Goal: Find specific page/section: Find specific page/section

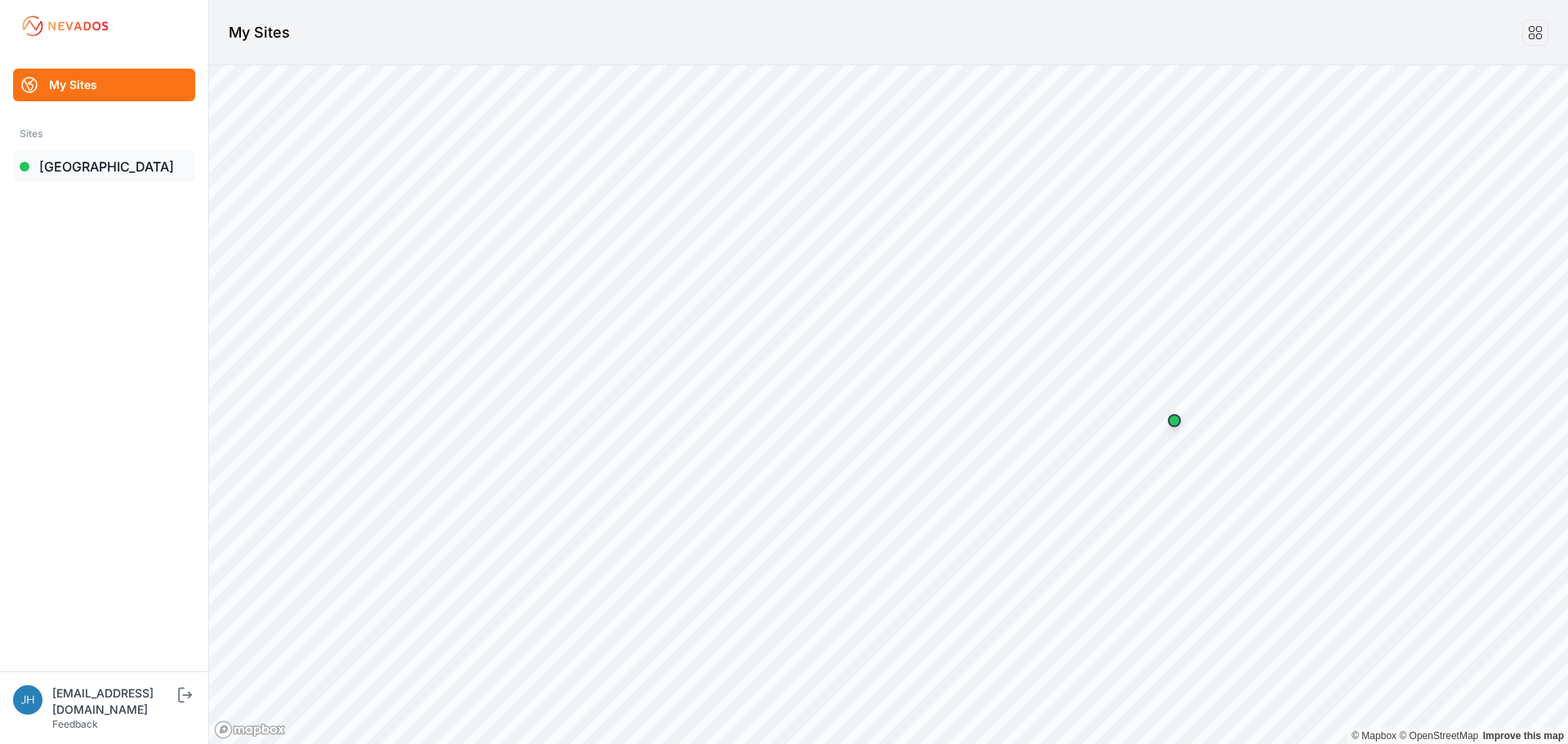
click at [74, 164] on link "[GEOGRAPHIC_DATA]" at bounding box center [104, 166] width 182 height 33
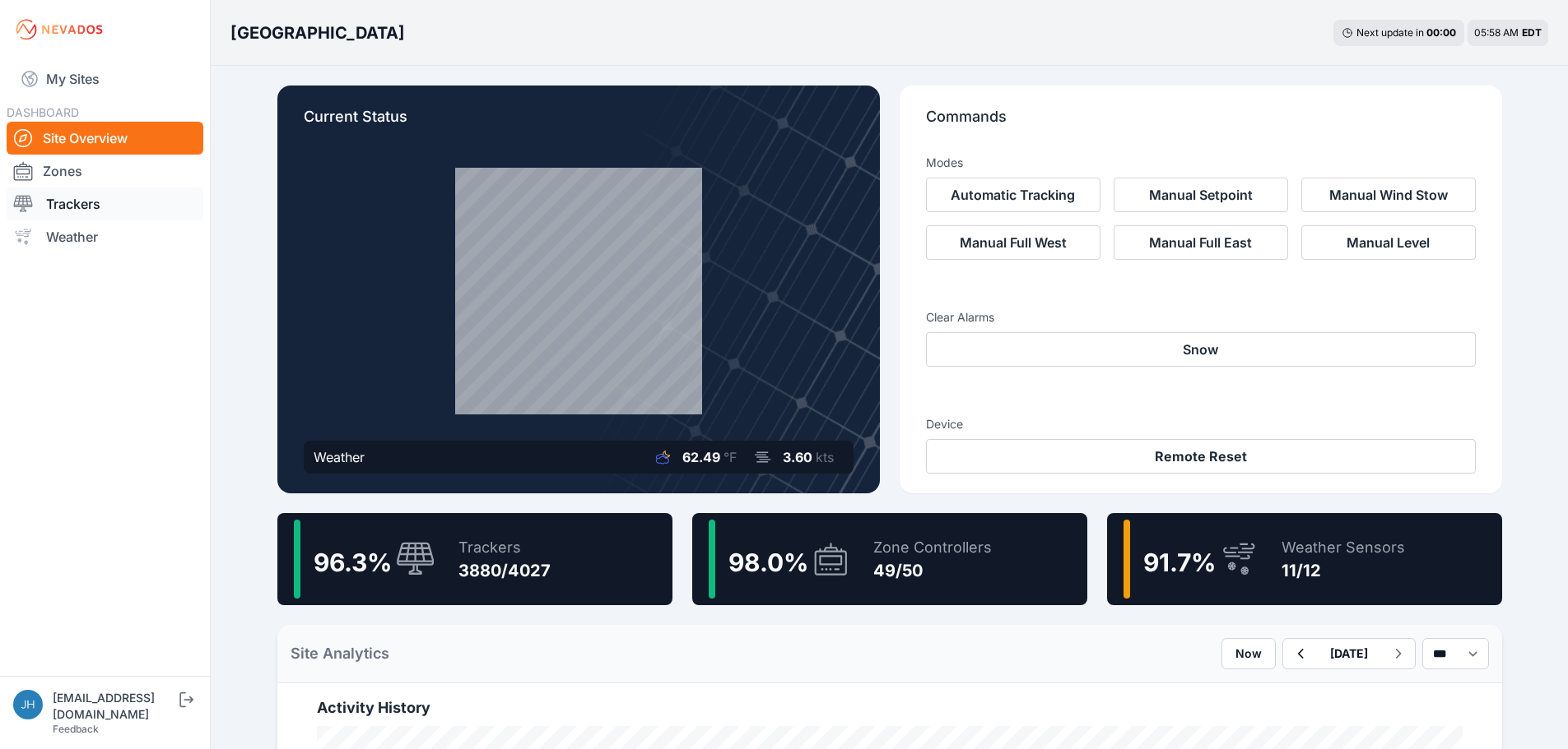
click at [94, 202] on link "Trackers" at bounding box center [105, 204] width 196 height 33
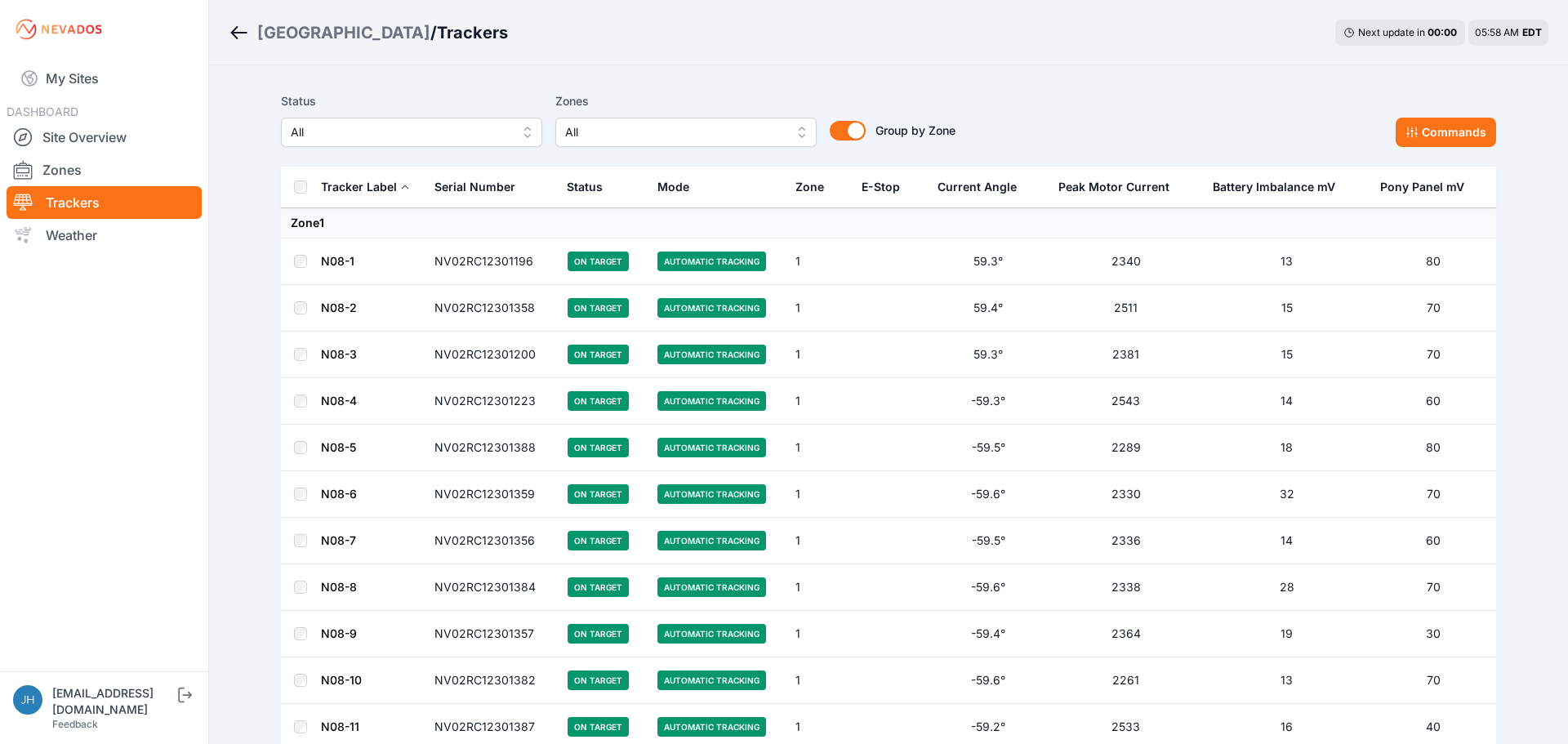
click at [792, 133] on button "All" at bounding box center [685, 133] width 261 height 30
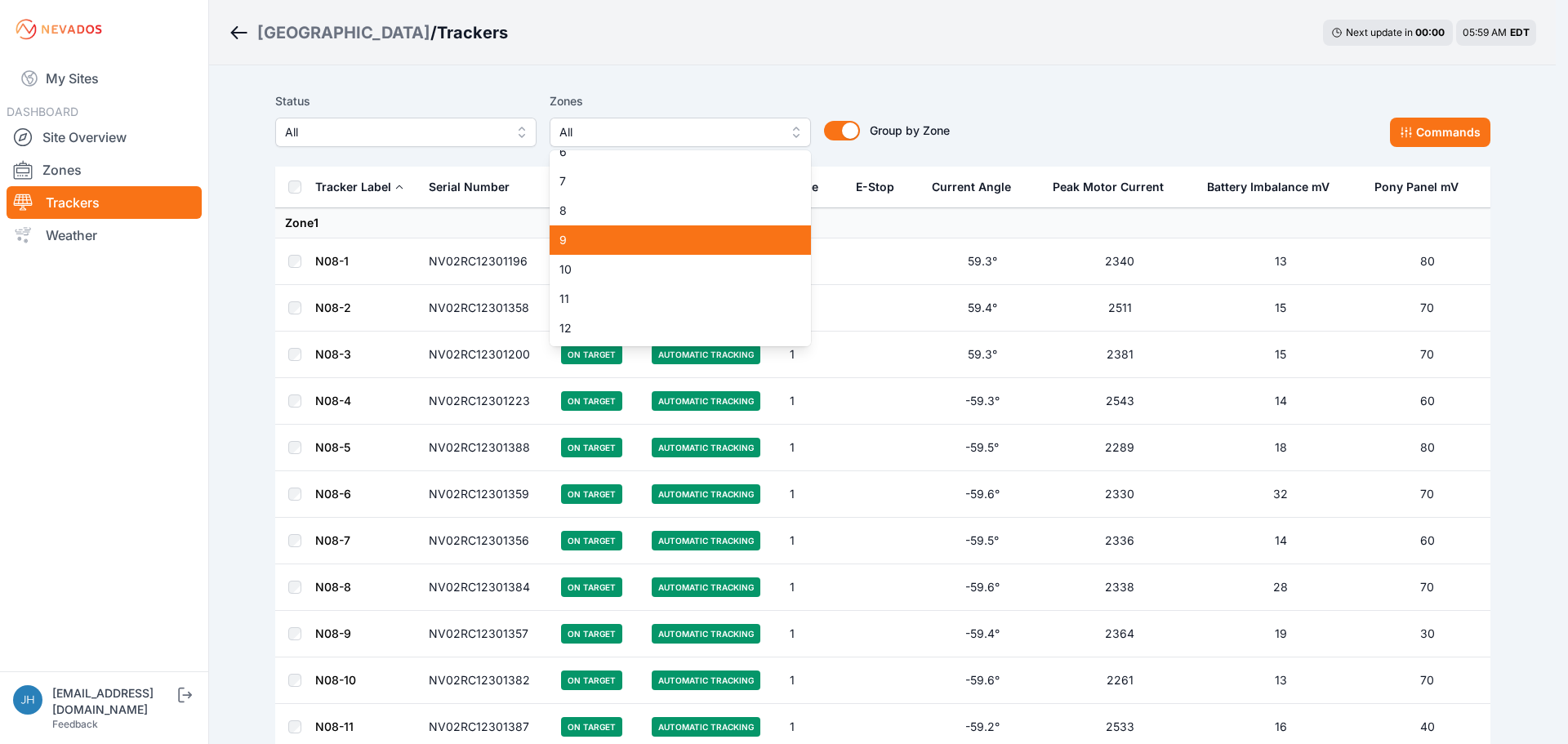
scroll to position [245, 0]
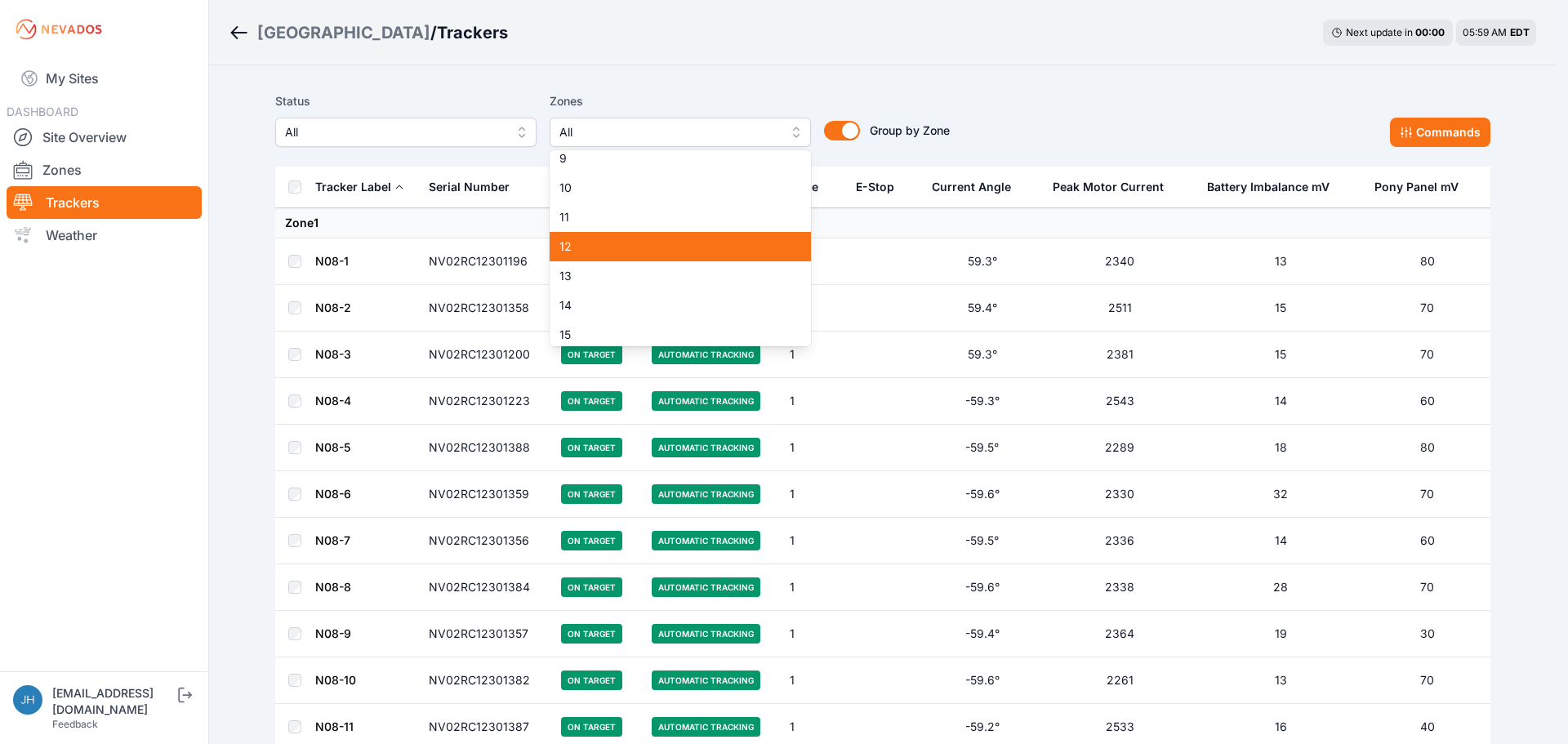
click at [730, 254] on span "12" at bounding box center [670, 247] width 222 height 17
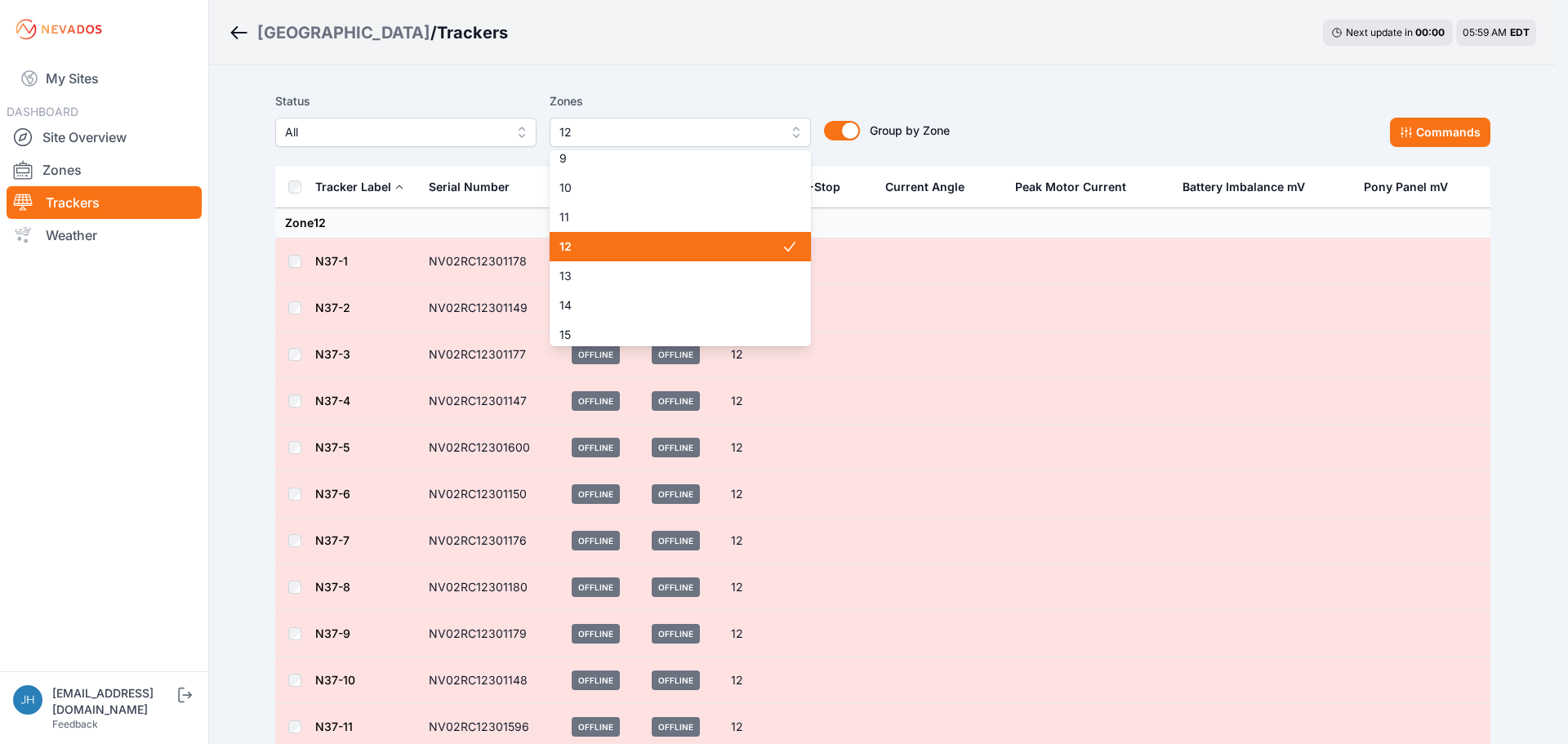
click at [730, 245] on span "12" at bounding box center [670, 247] width 222 height 17
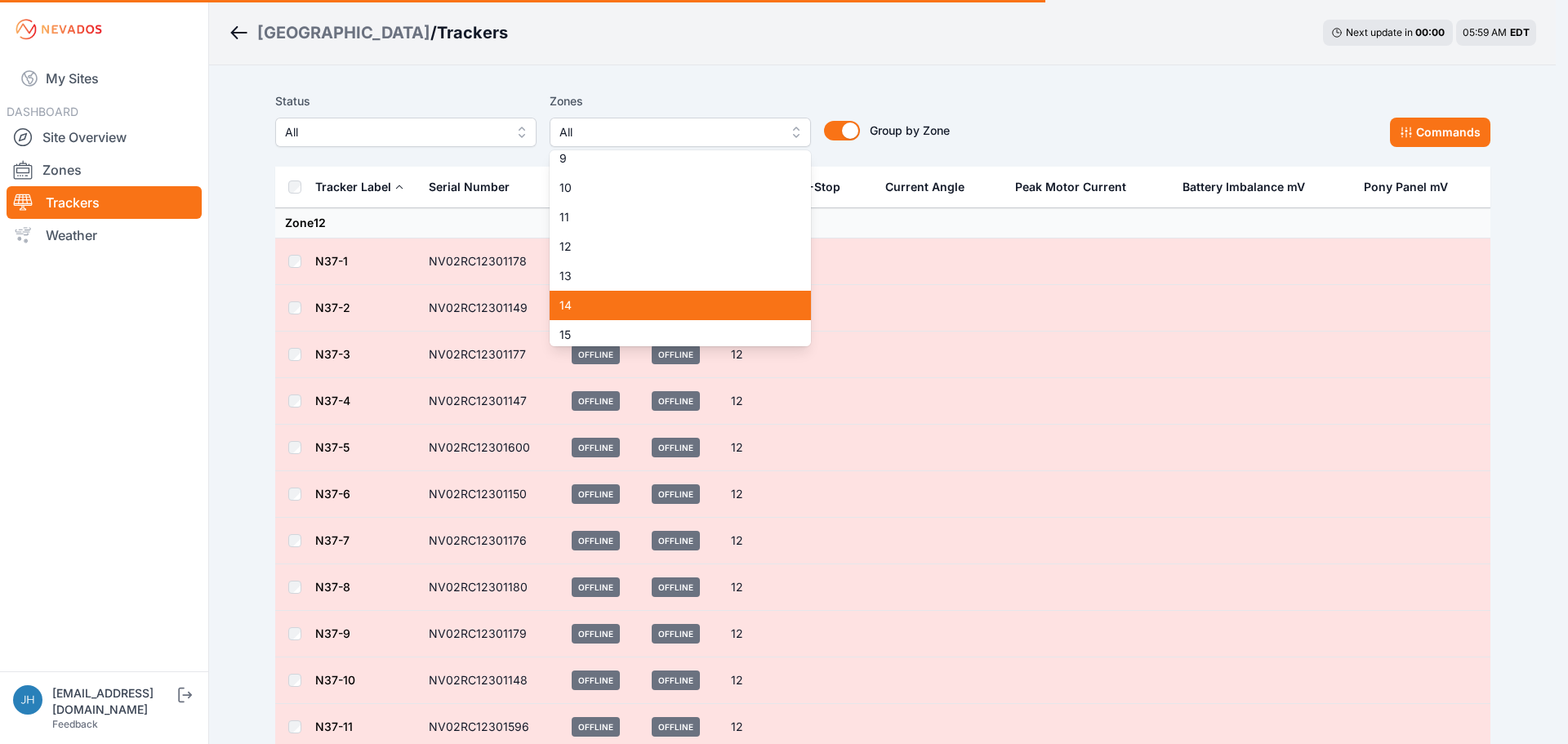
click at [703, 298] on span "14" at bounding box center [670, 306] width 222 height 17
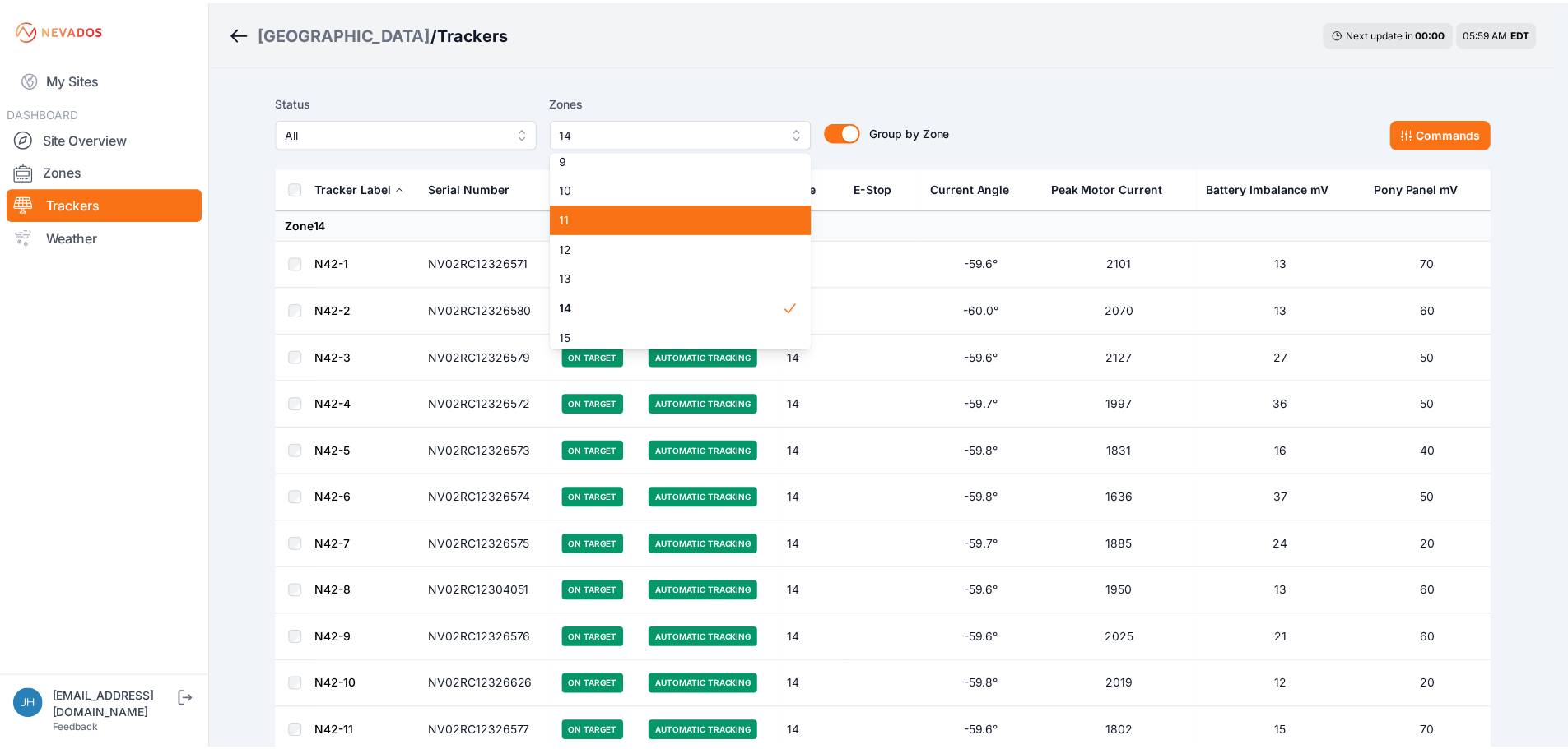
scroll to position [329, 0]
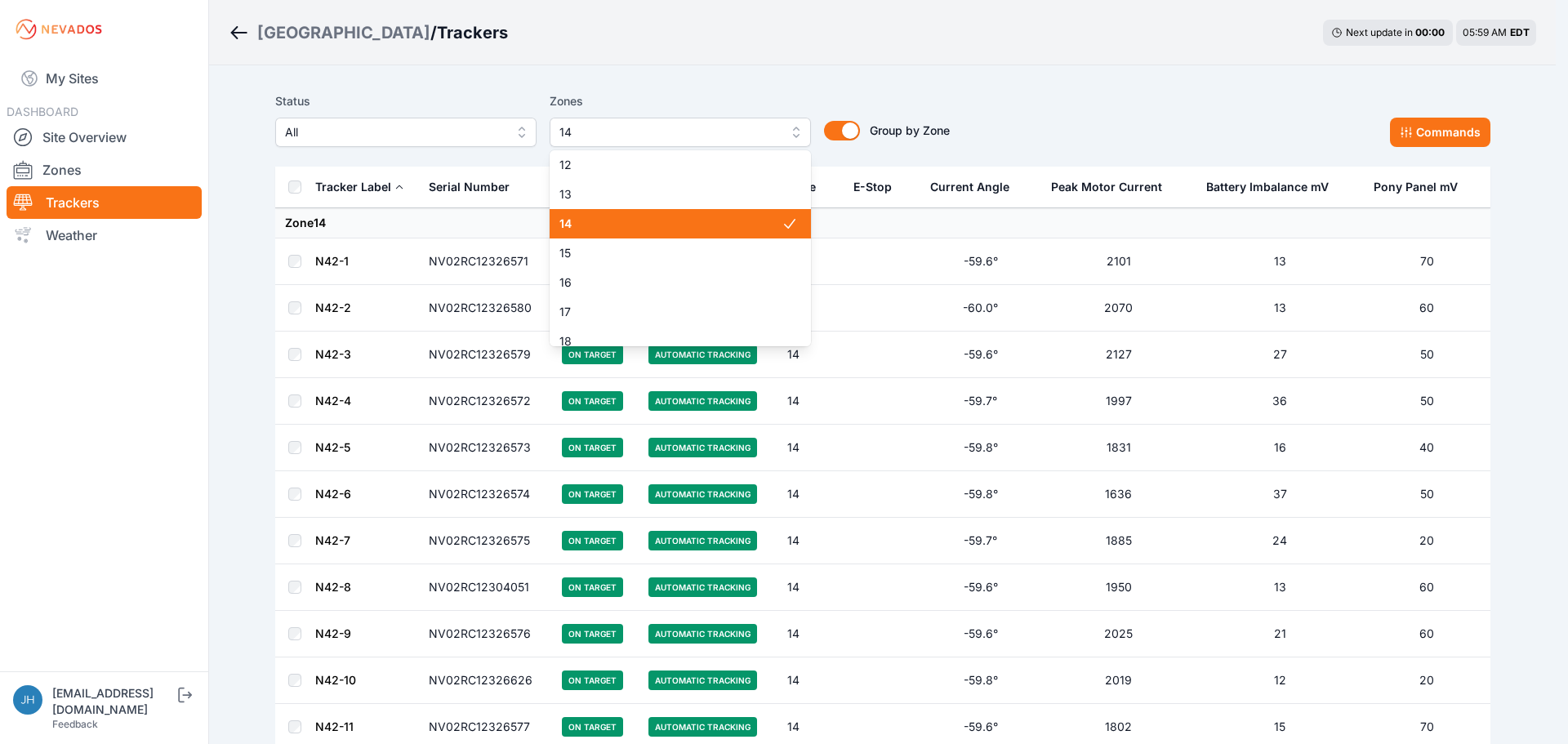
click at [750, 216] on span "14" at bounding box center [670, 224] width 222 height 17
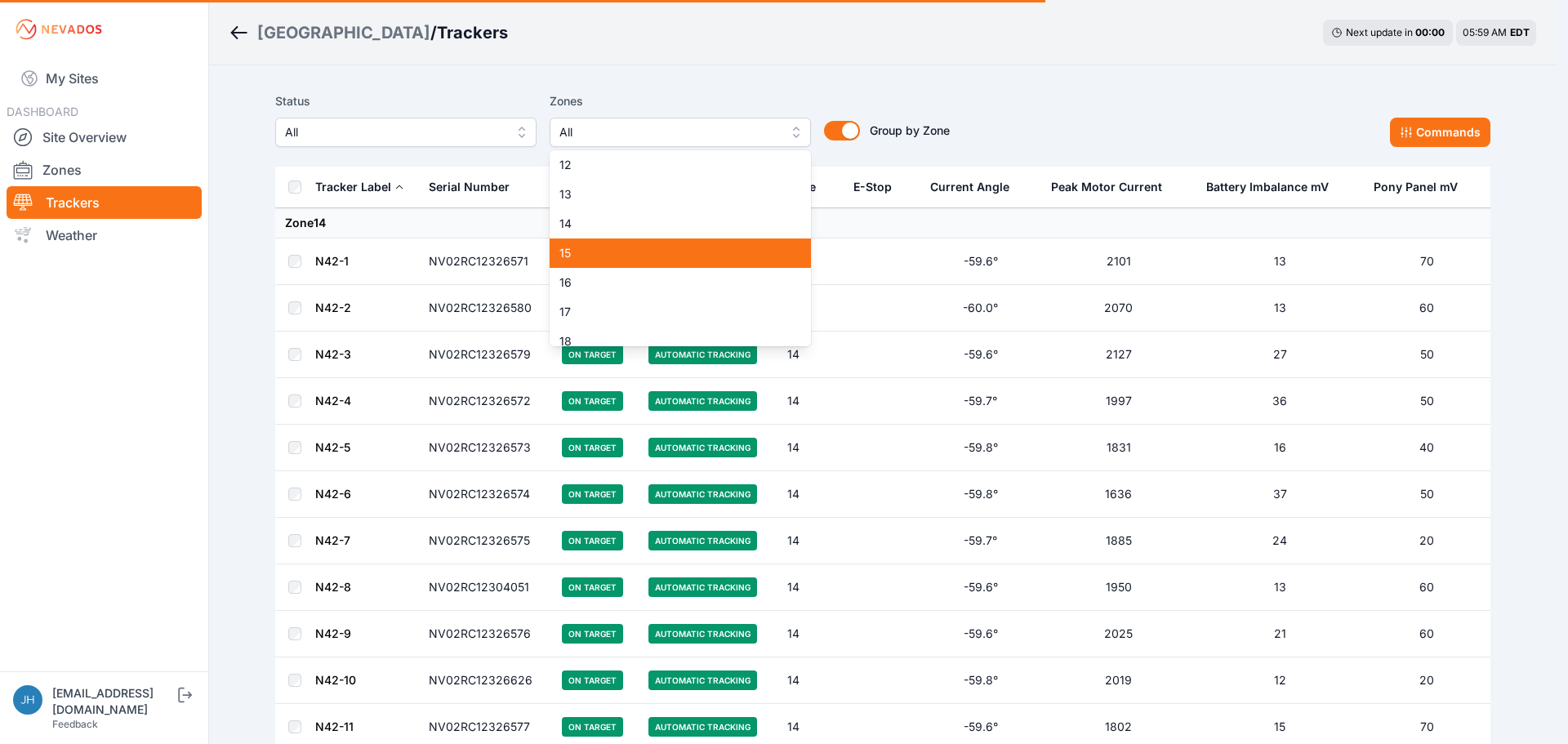
click at [736, 253] on span "15" at bounding box center [670, 254] width 222 height 17
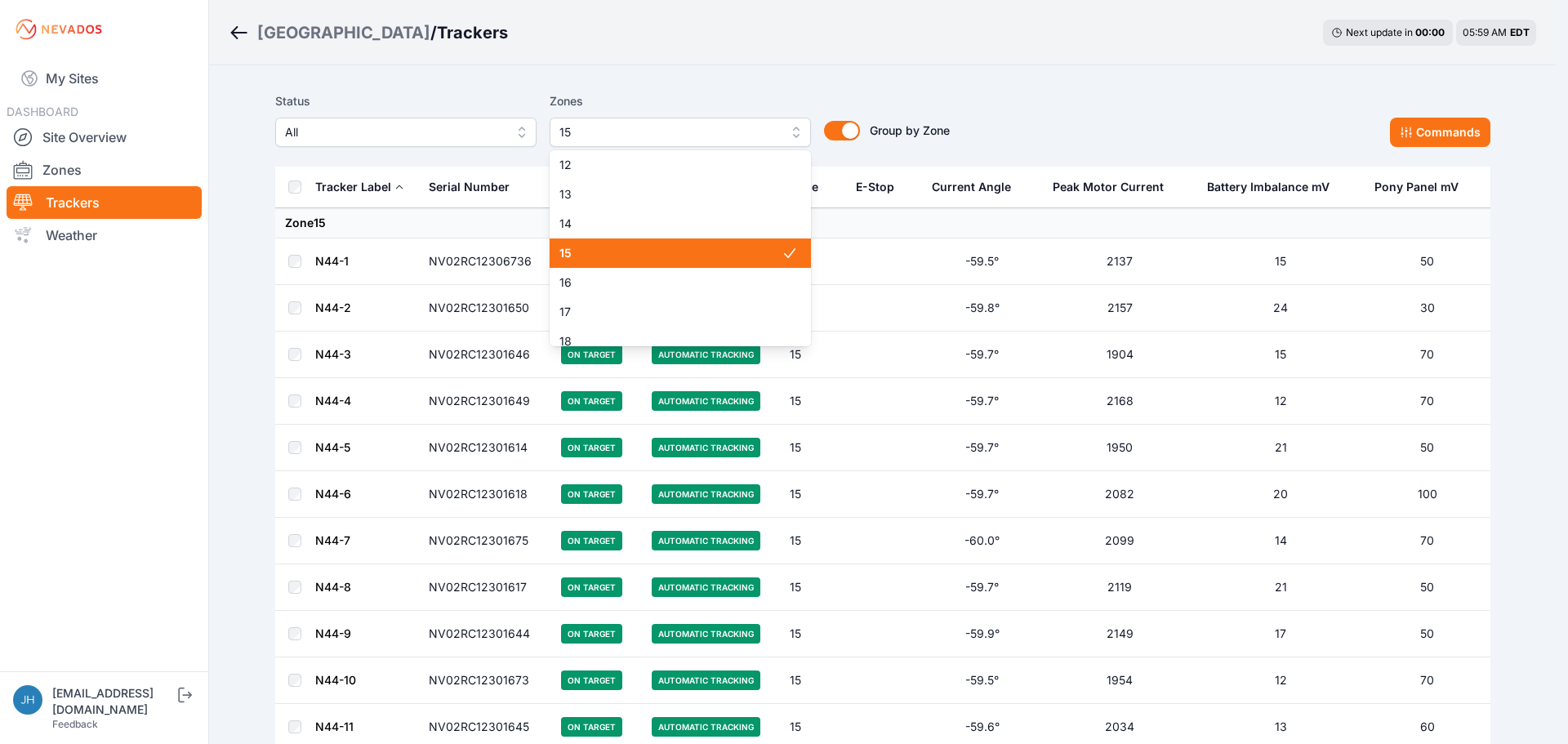
click at [745, 251] on span "15" at bounding box center [670, 254] width 222 height 17
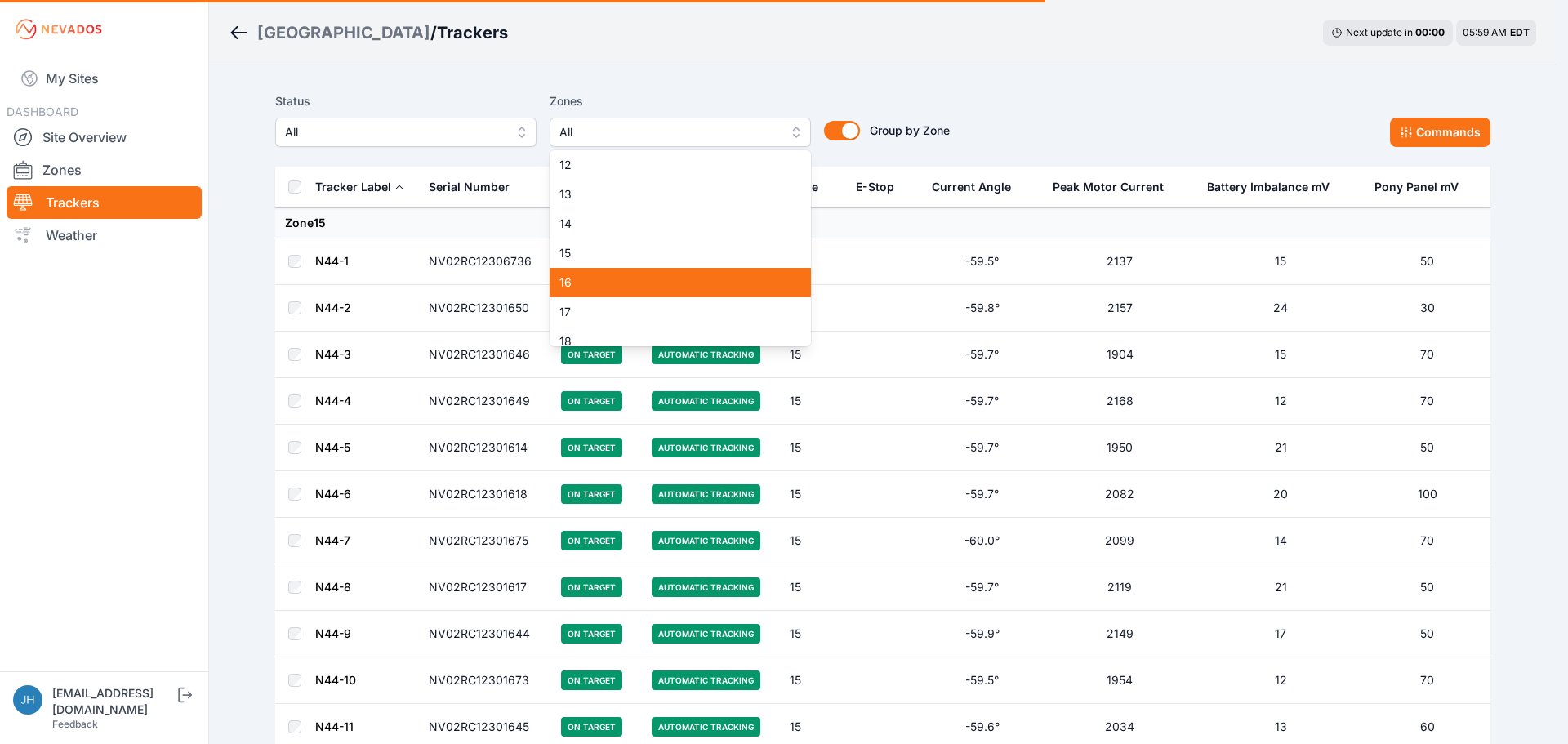
click at [730, 281] on span "16" at bounding box center [670, 283] width 222 height 17
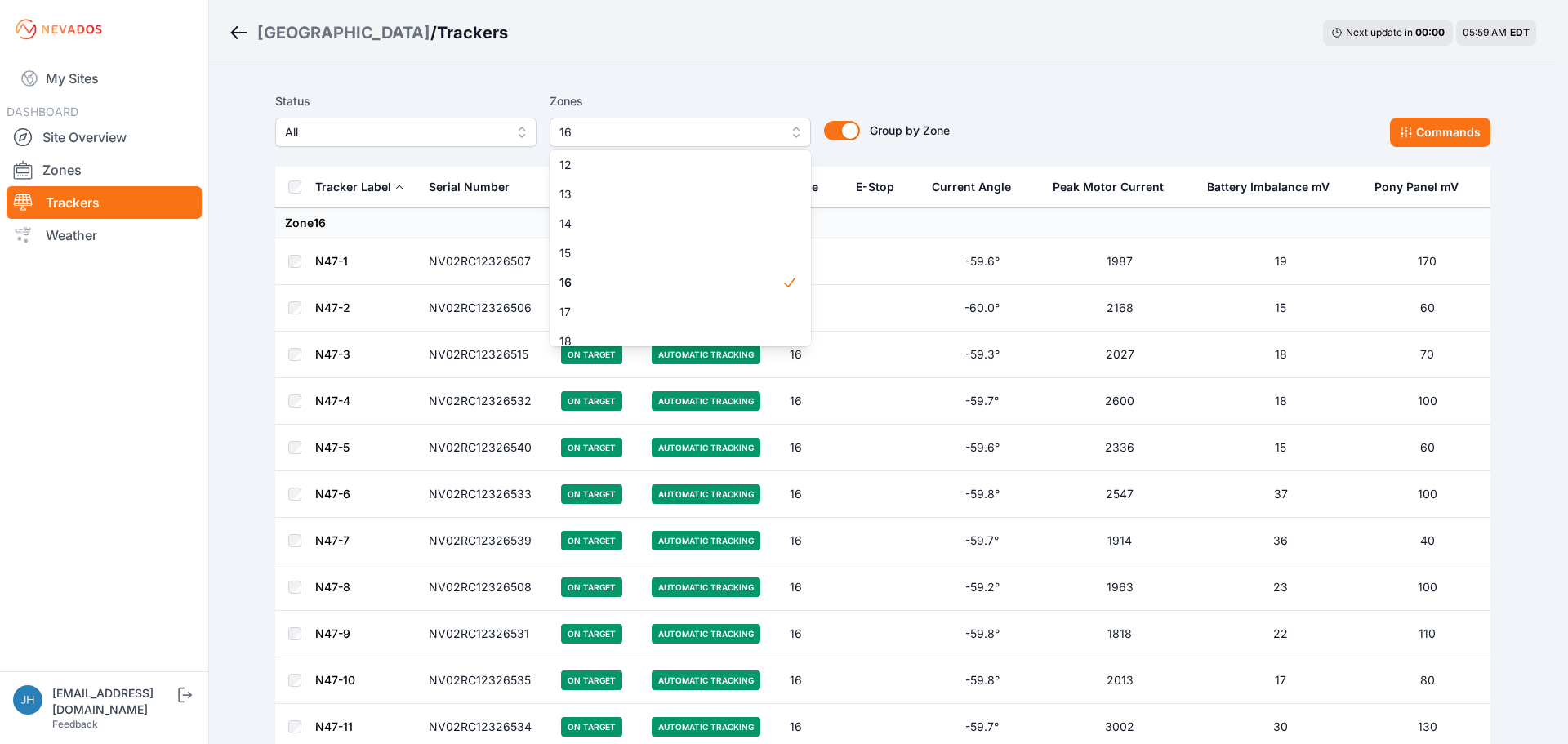
drag, startPoint x: 1065, startPoint y: 124, endPoint x: 1056, endPoint y: 138, distance: 16.6
click at [1065, 124] on div "Status All Zones 16 1 2 3 4 5 6 7 8 9 10 11 12 13 14 15 16 17 18 19 20 21 22 23…" at bounding box center [882, 120] width 1215 height 56
click at [796, 134] on button "16" at bounding box center [680, 133] width 261 height 30
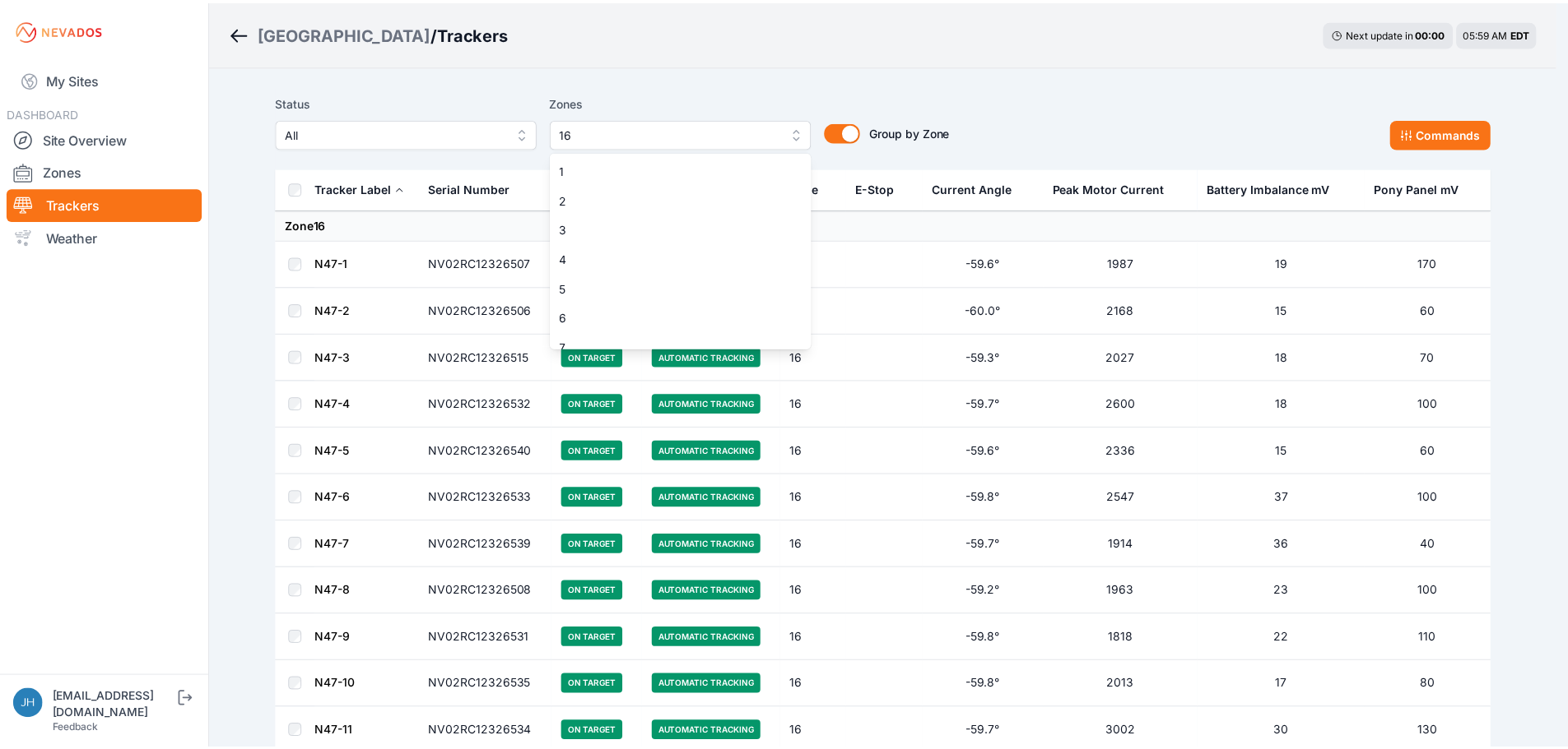
scroll to position [280, 0]
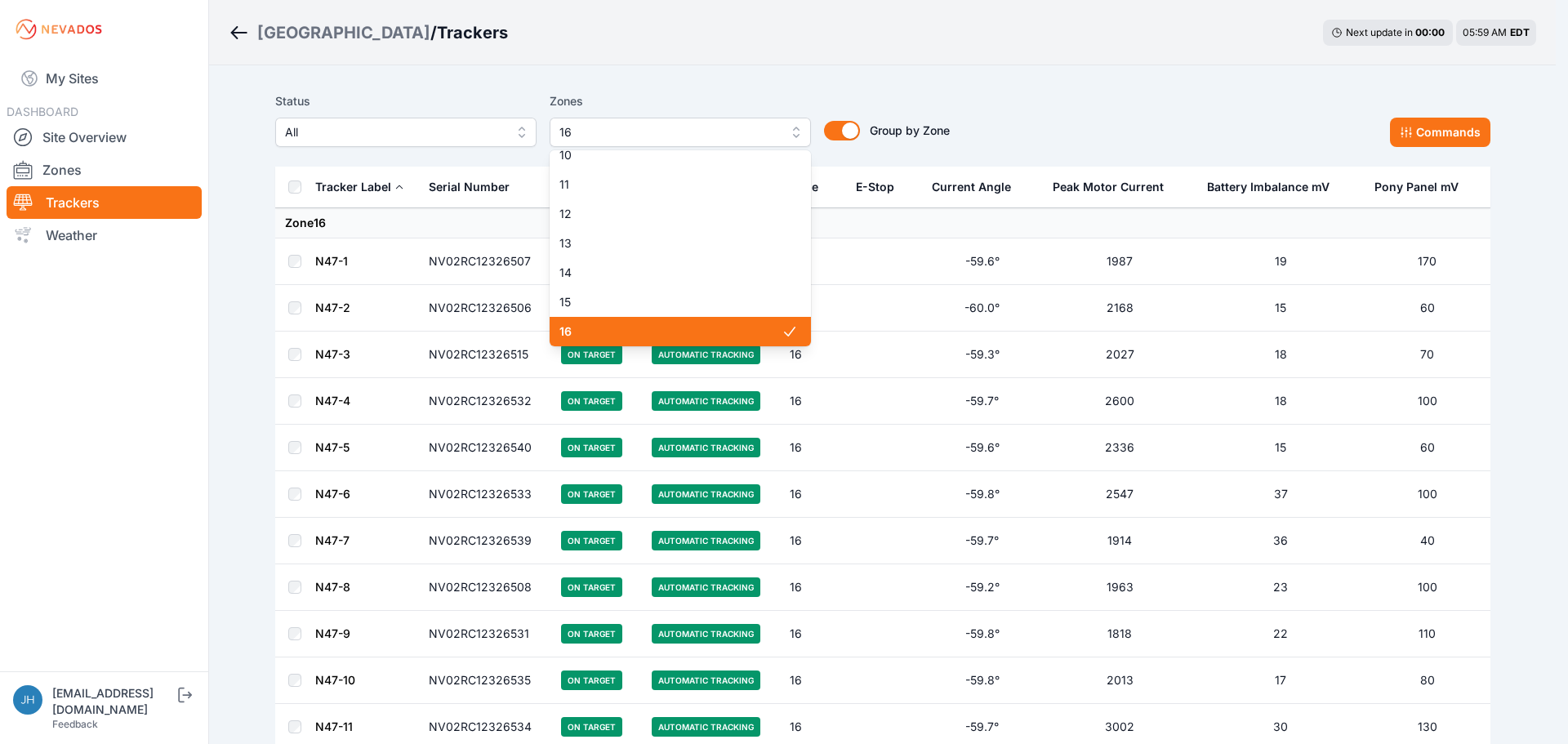
click at [738, 321] on div "16" at bounding box center [680, 332] width 261 height 30
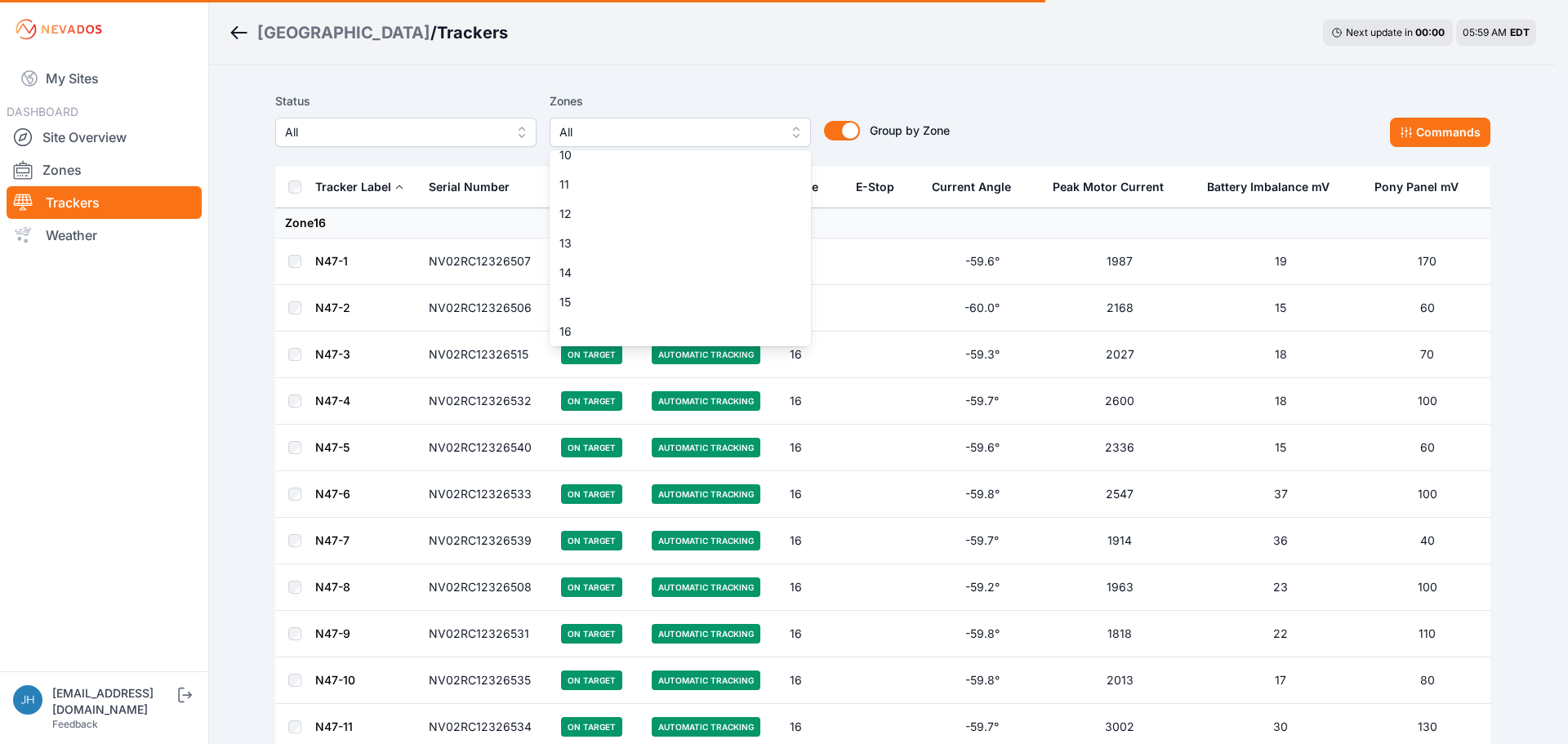
click at [1048, 95] on div "Status All Zones All 1 2 3 4 5 6 7 8 9 10 11 12 13 14 15 16 17 18 19 20 21 22 2…" at bounding box center [882, 120] width 1215 height 56
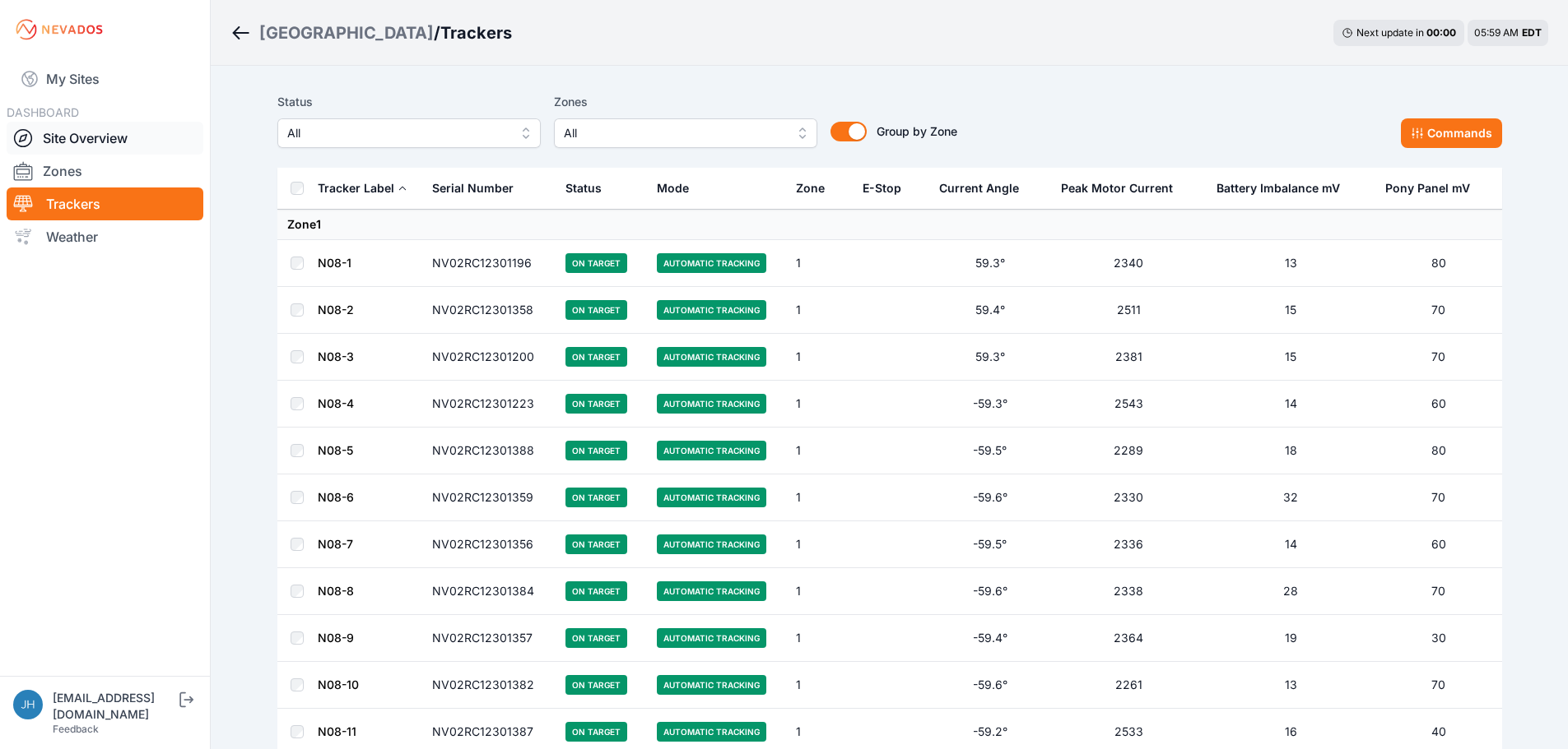
click at [115, 138] on link "Site Overview" at bounding box center [105, 137] width 196 height 33
